Goal: Book appointment/travel/reservation

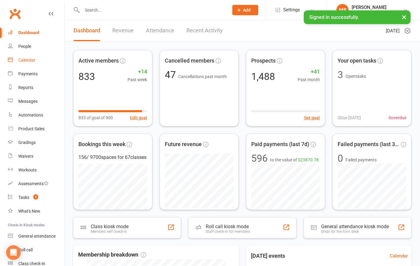
click at [22, 63] on div "Calendar" at bounding box center [26, 60] width 17 height 5
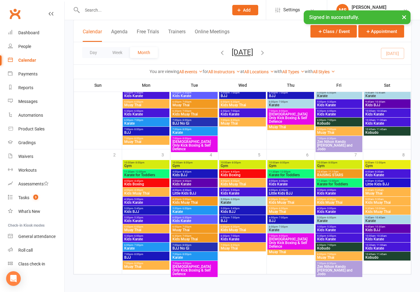
scroll to position [611, 0]
click at [316, 242] on div "6:00pm - 7:00pm Kobudo" at bounding box center [339, 246] width 47 height 9
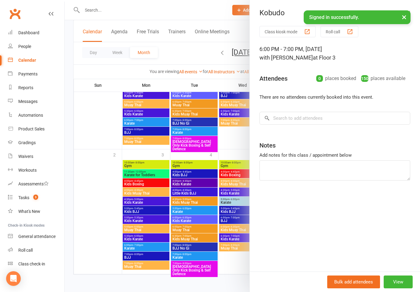
click at [180, 60] on div at bounding box center [242, 146] width 355 height 292
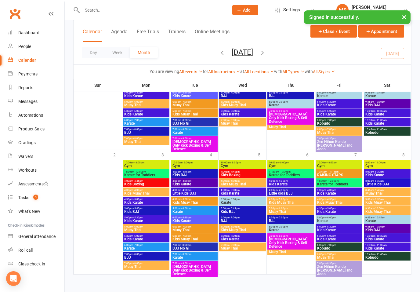
click at [266, 52] on icon "button" at bounding box center [262, 52] width 7 height 7
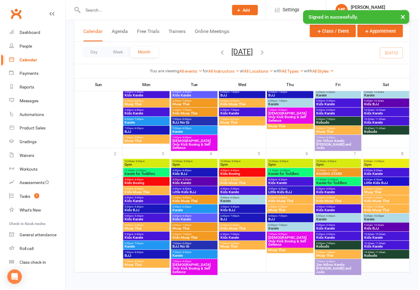
scroll to position [96, 0]
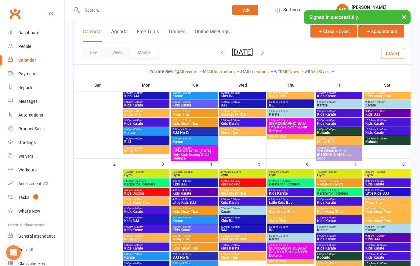
click at [266, 49] on icon "button" at bounding box center [262, 52] width 7 height 7
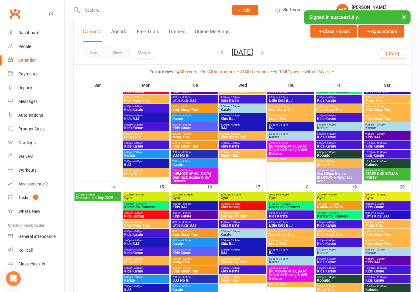
scroll to position [199, 0]
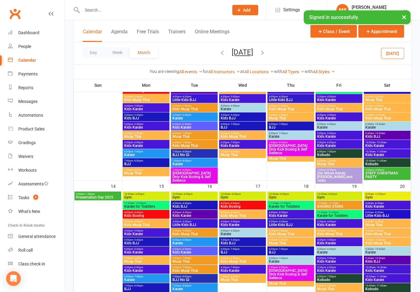
click at [391, 173] on span "STAFF CHRISTMAS PARTY" at bounding box center [387, 174] width 44 height 7
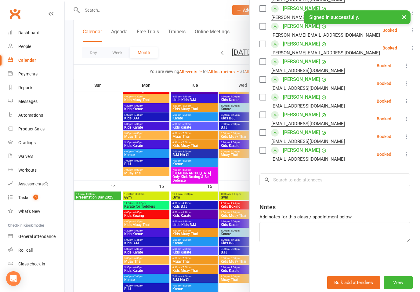
scroll to position [198, 0]
click at [307, 182] on input "search" at bounding box center [335, 179] width 151 height 13
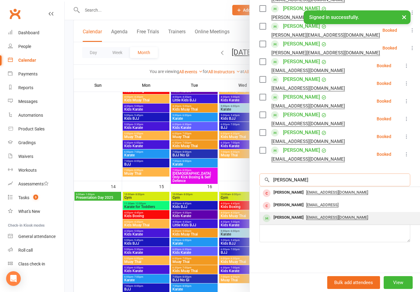
type input "[PERSON_NAME]"
click at [292, 219] on div "[PERSON_NAME]" at bounding box center [288, 217] width 35 height 9
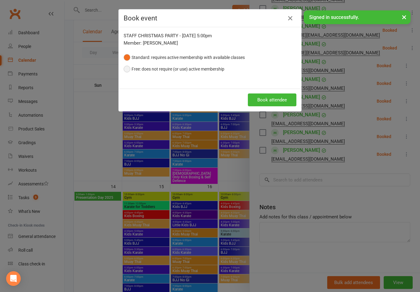
click at [128, 72] on button "Free: does not require (or use) active membership" at bounding box center [174, 69] width 101 height 12
click at [278, 103] on button "Book attendee" at bounding box center [272, 99] width 49 height 13
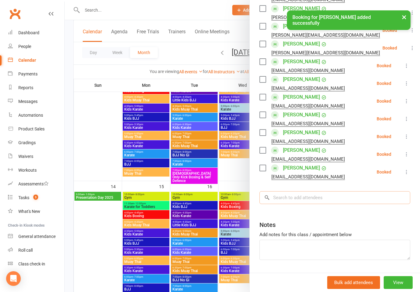
click at [303, 199] on input "search" at bounding box center [335, 197] width 151 height 13
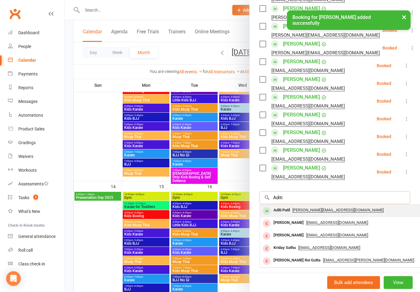
type input "Aditi"
click at [286, 209] on div "Aditi Patil" at bounding box center [281, 210] width 21 height 9
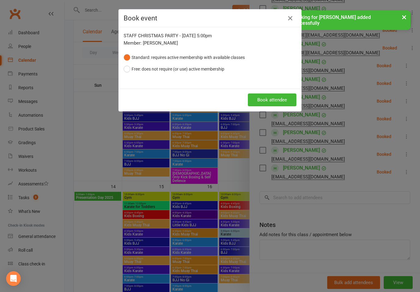
scroll to position [199, 0]
click at [281, 104] on button "Book attendee" at bounding box center [272, 99] width 49 height 13
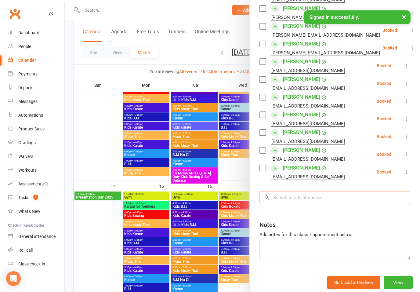
click at [297, 192] on input "search" at bounding box center [335, 197] width 151 height 13
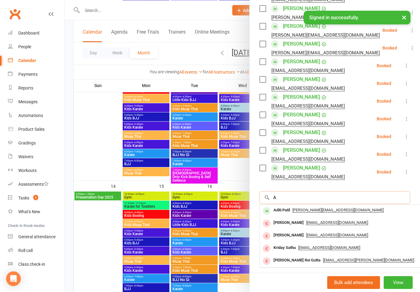
scroll to position [198, 0]
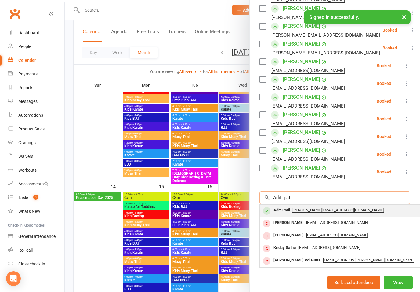
type input "Aditi pati"
click at [282, 212] on div "Aditi Patil" at bounding box center [281, 210] width 21 height 9
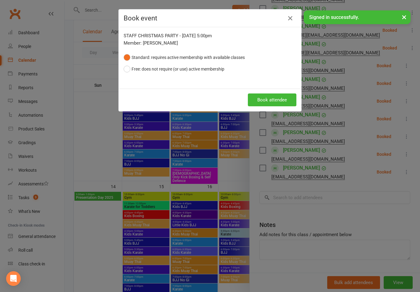
scroll to position [199, 0]
click at [136, 71] on button "Free: does not require (or use) active membership" at bounding box center [174, 69] width 101 height 12
click at [269, 101] on button "Book attendee" at bounding box center [272, 99] width 49 height 13
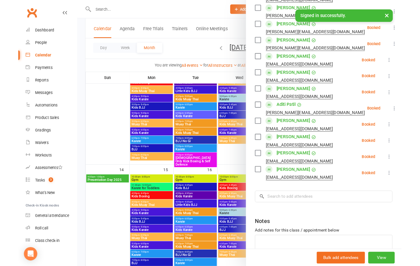
scroll to position [198, 0]
